Goal: Transaction & Acquisition: Purchase product/service

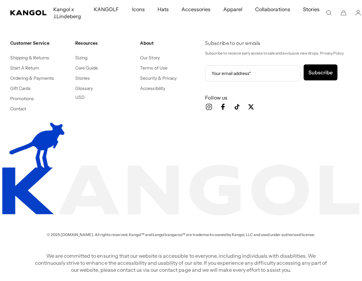
scroll to position [35349, 0]
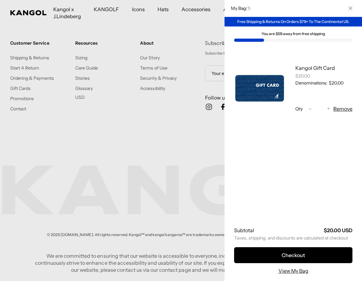
scroll to position [36172, 0]
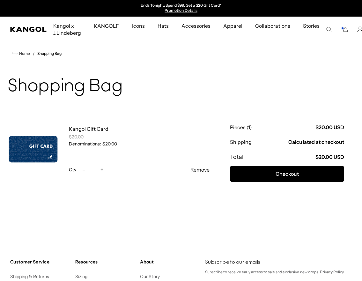
scroll to position [2304, 0]
